Goal: Information Seeking & Learning: Learn about a topic

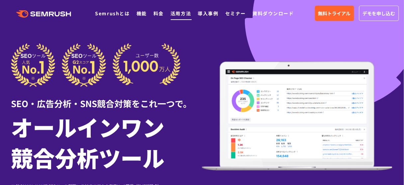
drag, startPoint x: 0, startPoint y: 0, endPoint x: 177, endPoint y: 14, distance: 177.7
click at [177, 14] on link "活用方法" at bounding box center [181, 13] width 21 height 7
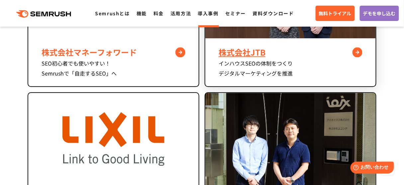
click at [234, 58] on div "株式会社JTB" at bounding box center [291, 52] width 144 height 12
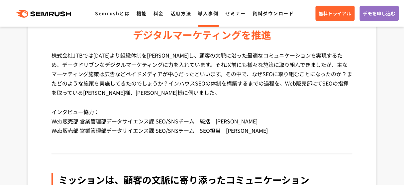
scroll to position [133, 0]
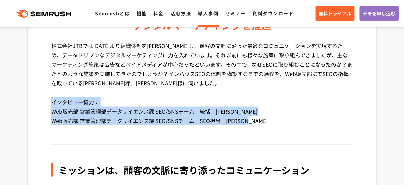
drag, startPoint x: 49, startPoint y: 103, endPoint x: 263, endPoint y: 123, distance: 215.4
copy p "インタビュー協力： Web販売部 営業管理部データサイエンス課 SEO/SNSチーム　統括　谷口 浩子 様 Web販売部 営業管理部データサイエンス課 SEO…"
